Goal: Find specific page/section: Find specific page/section

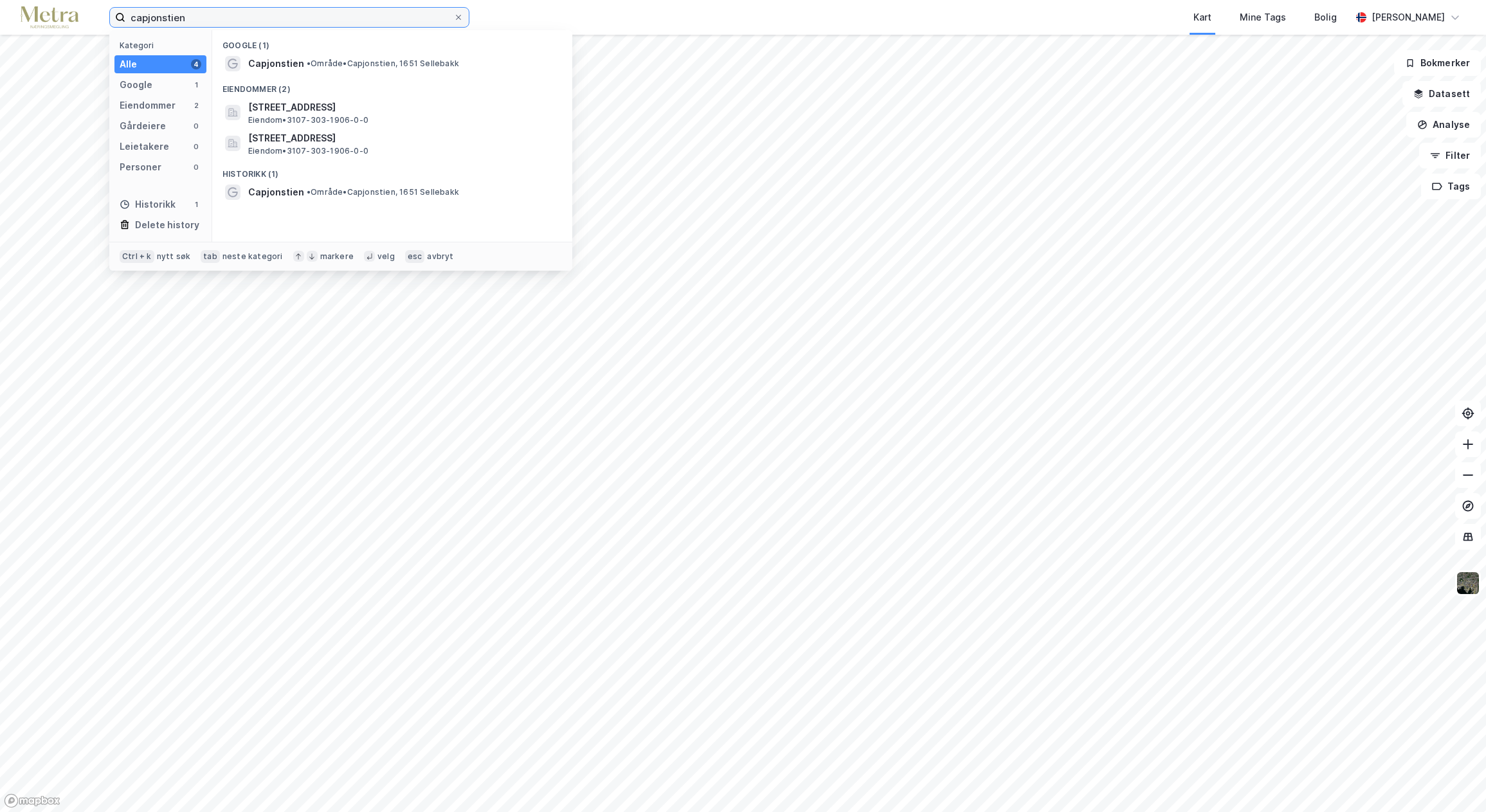
drag, startPoint x: 203, startPoint y: 12, endPoint x: 110, endPoint y: 14, distance: 93.0
click at [110, 14] on label "capjonstien" at bounding box center [290, 17] width 360 height 20
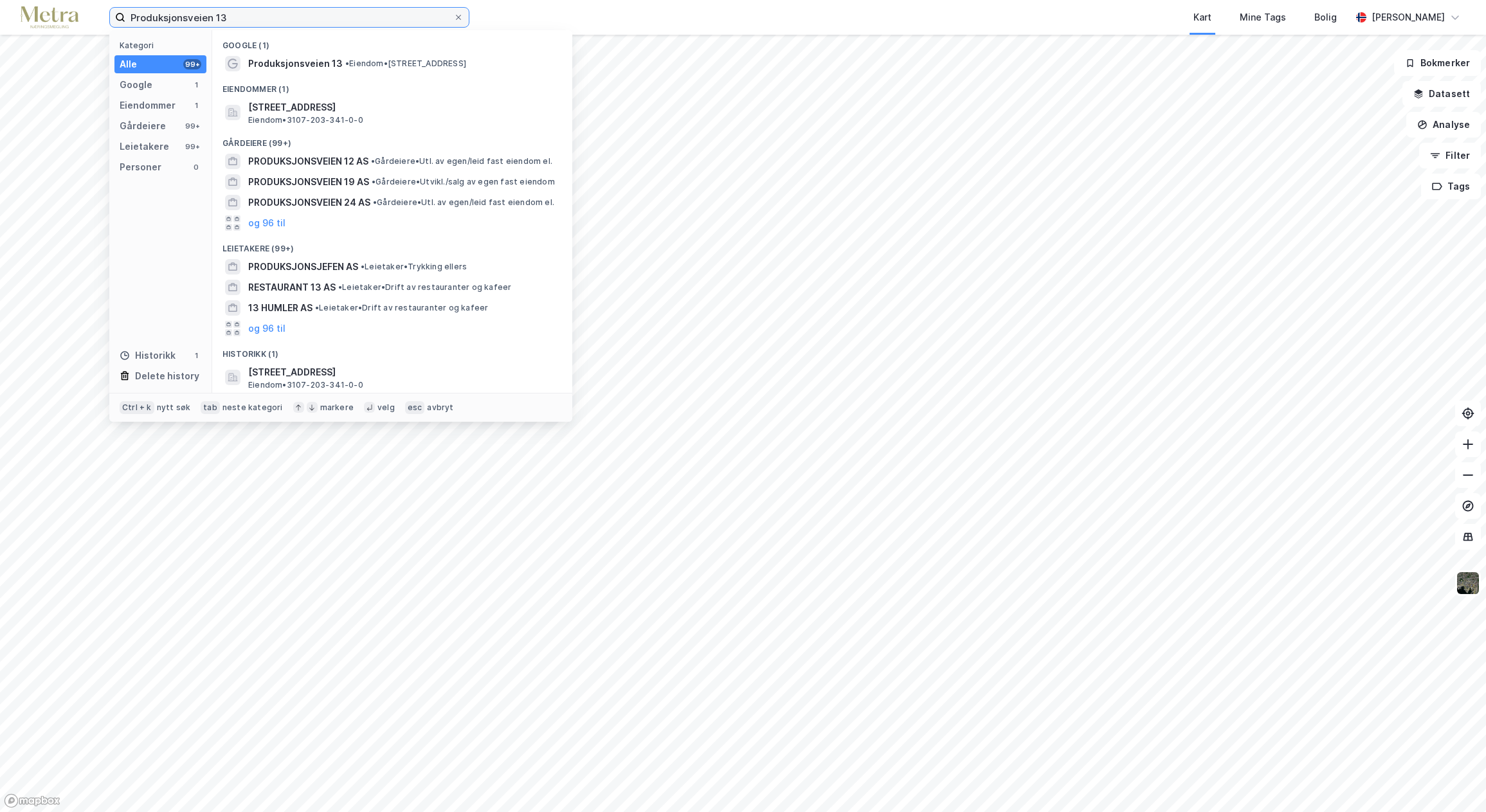
type input "Produksjonsveien 13"
click at [298, 52] on div "Google (1)" at bounding box center [392, 42] width 360 height 23
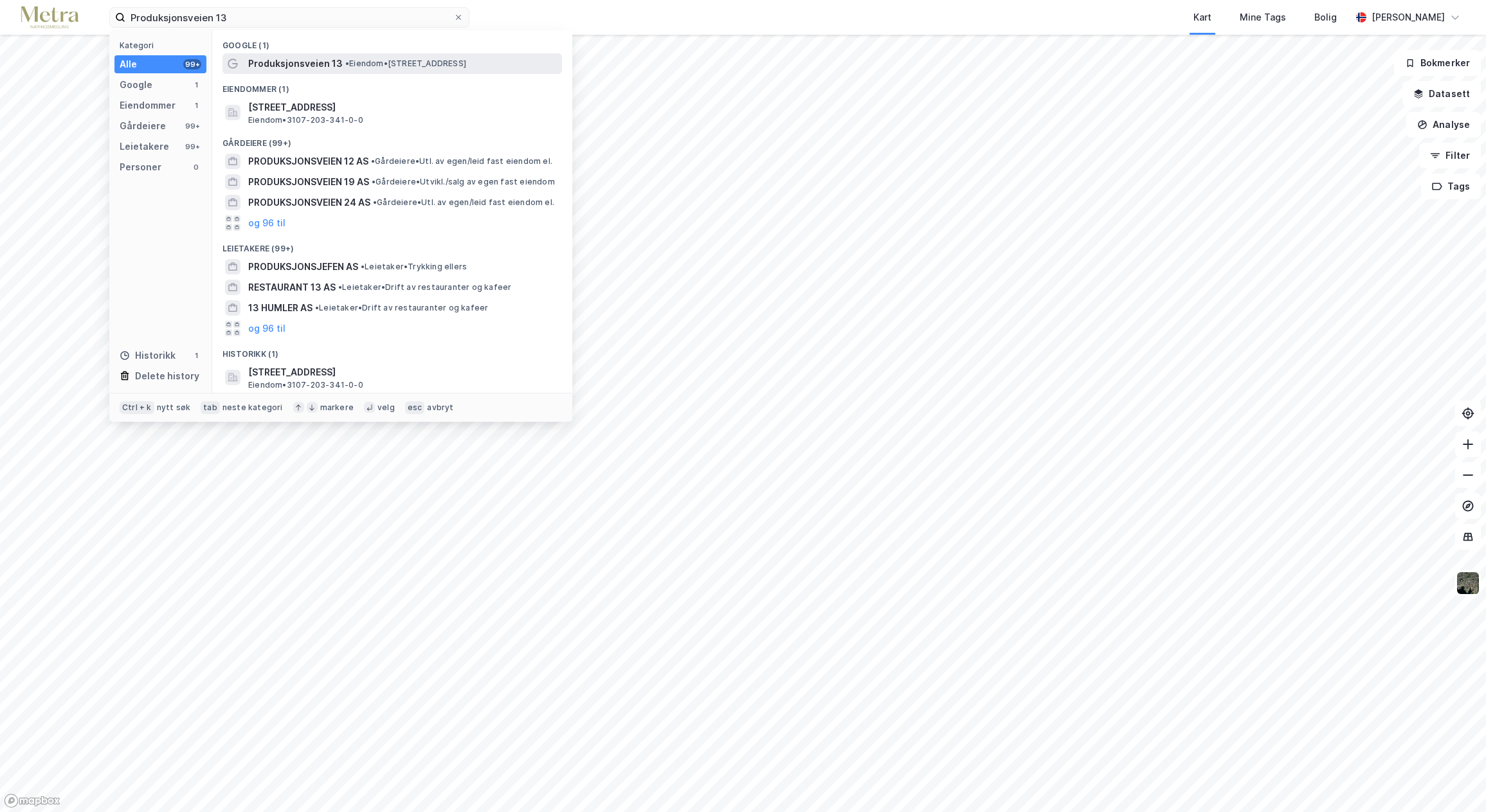
click at [296, 62] on span "Produksjonsveien 13" at bounding box center [295, 64] width 95 height 15
